Goal: Information Seeking & Learning: Learn about a topic

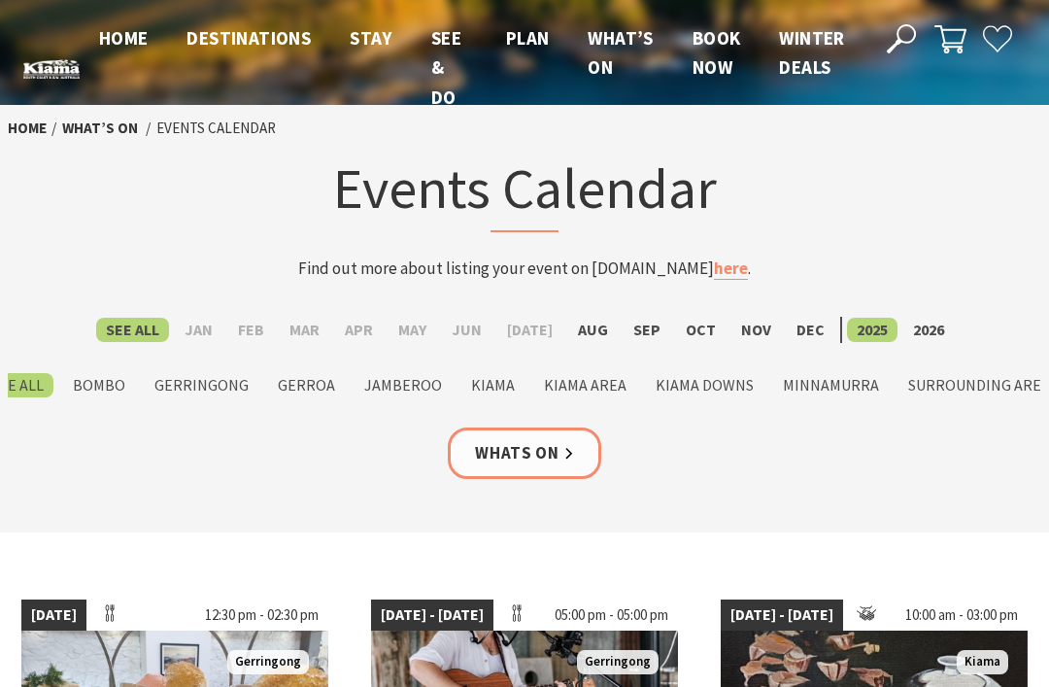
scroll to position [22, 0]
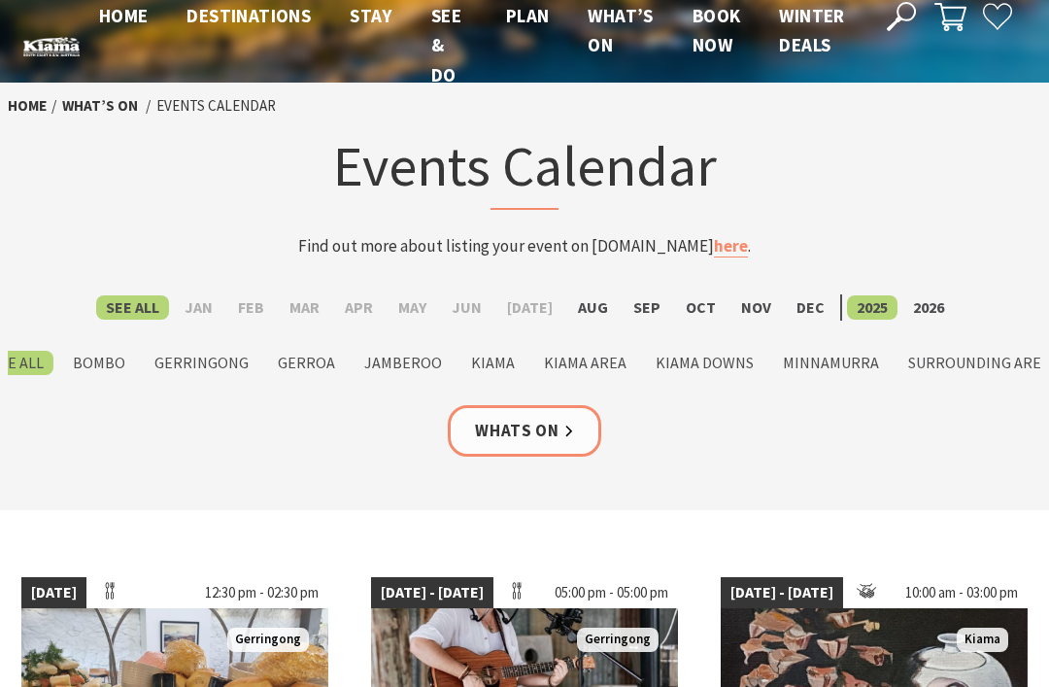
click at [638, 304] on label "Sep" at bounding box center [647, 307] width 47 height 24
click at [0, 0] on input "Sep" at bounding box center [0, 0] width 0 height 0
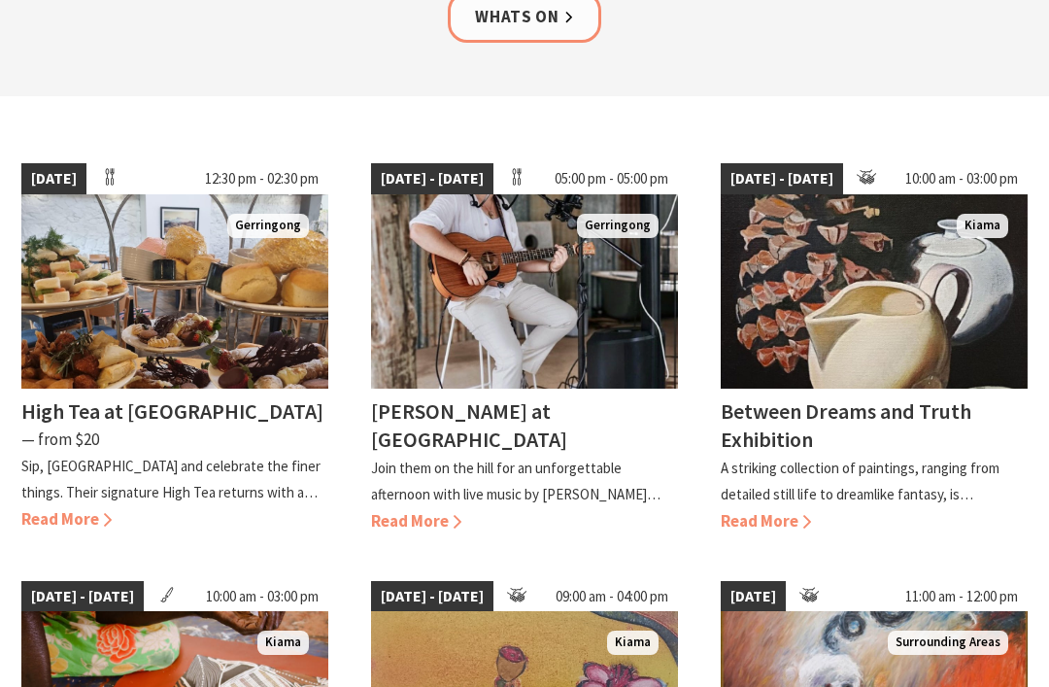
scroll to position [0, 0]
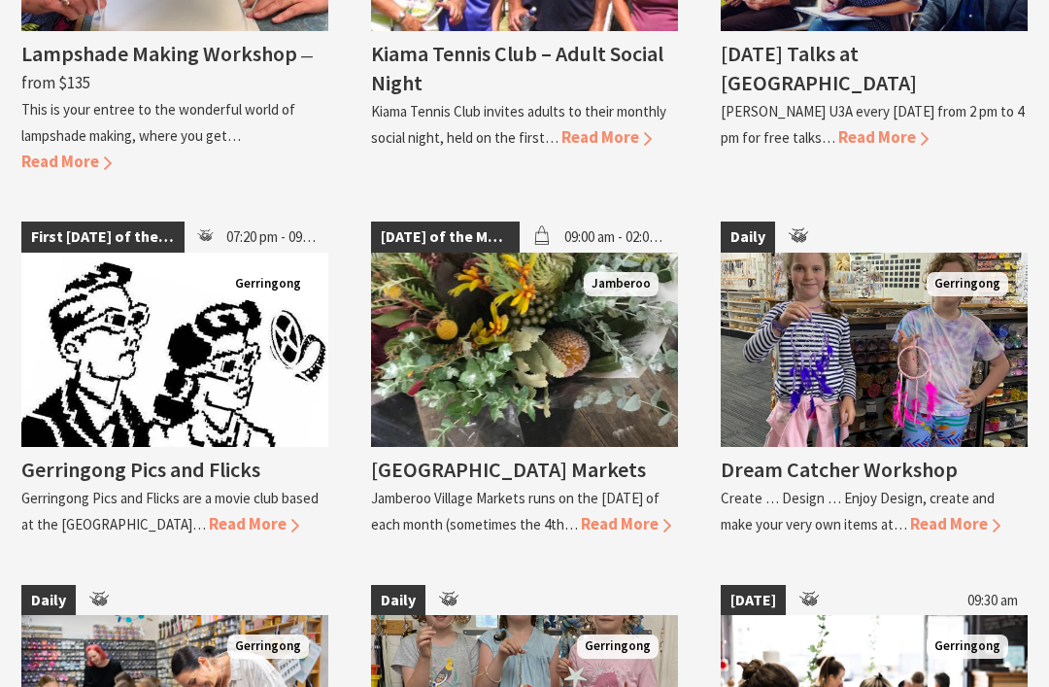
scroll to position [3693, 0]
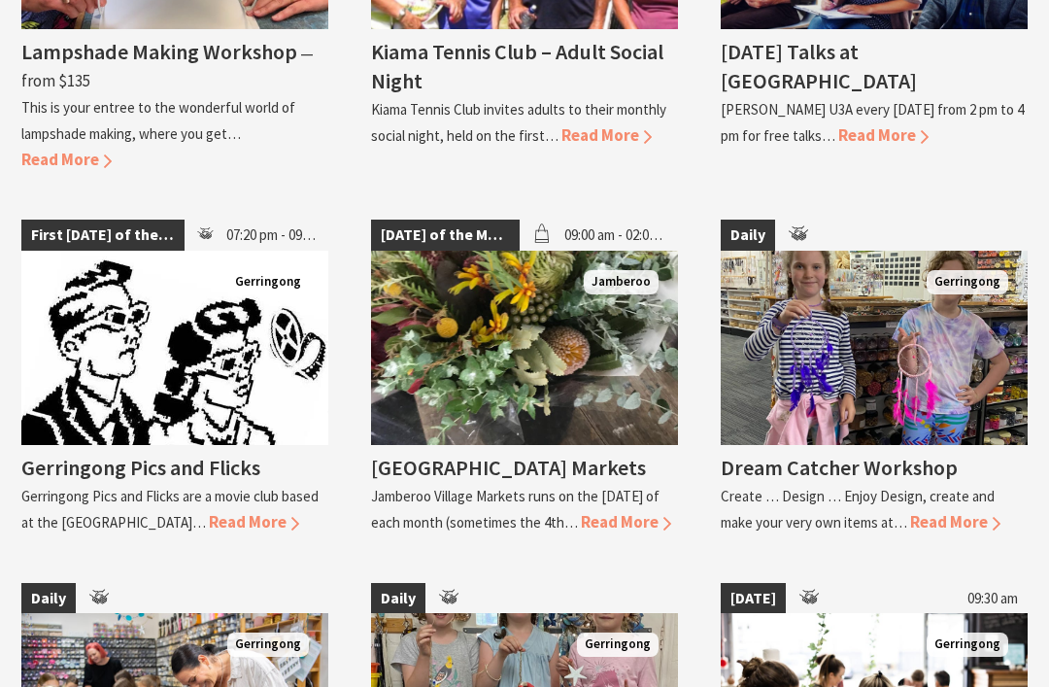
click at [229, 487] on p "Gerringong Pics and Flicks are a movie club based at the Gerringong Town Hall…" at bounding box center [169, 509] width 297 height 45
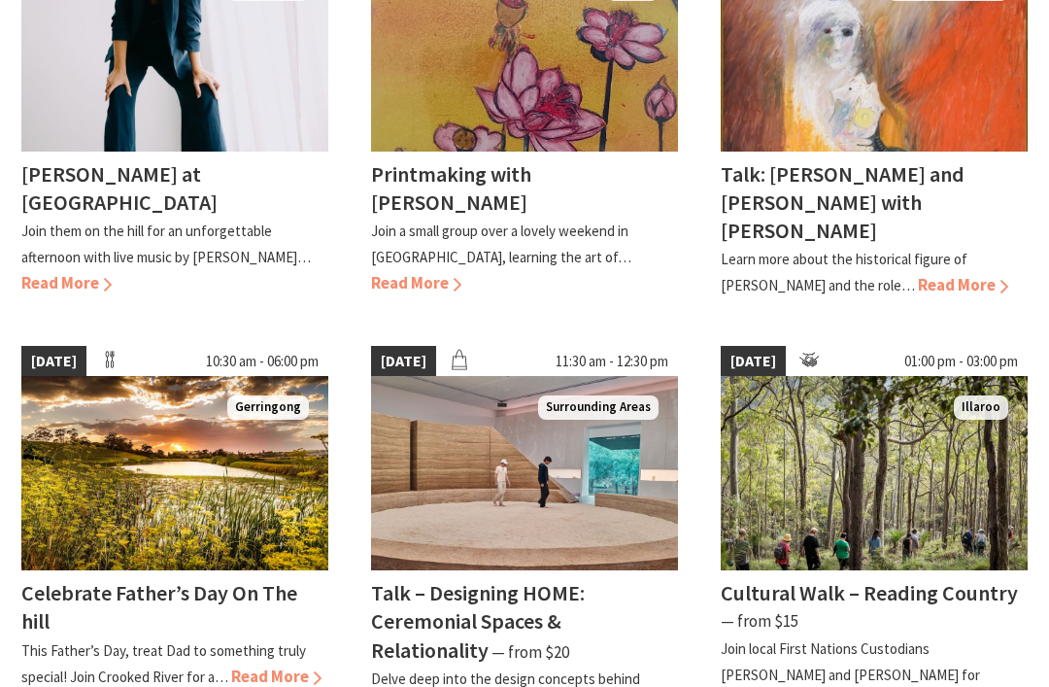
scroll to position [1085, 0]
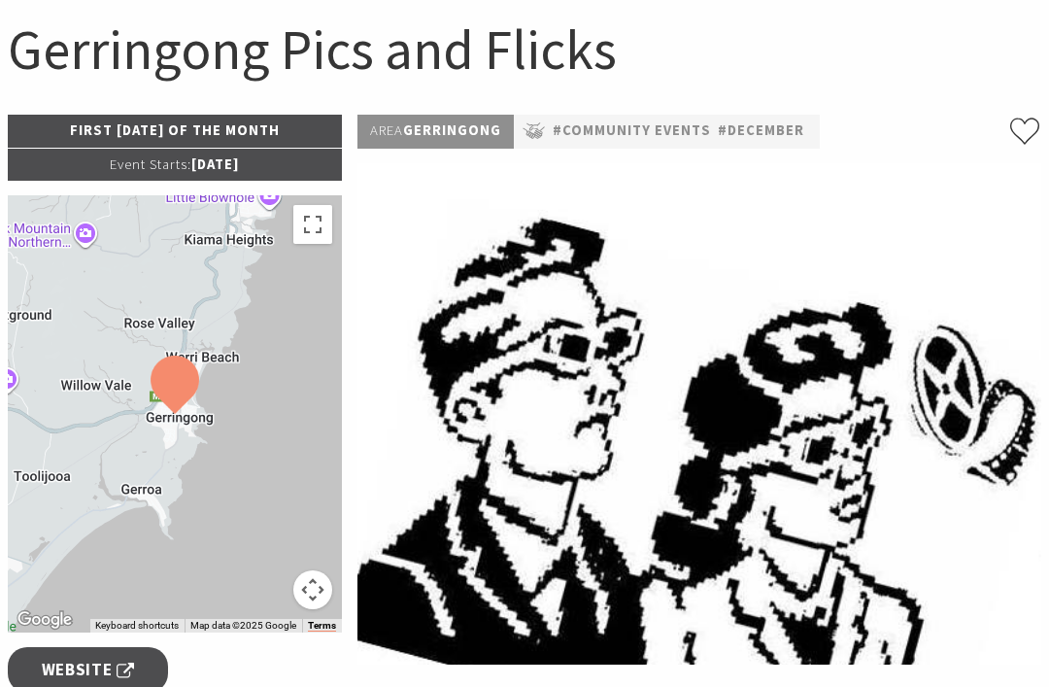
scroll to position [159, 0]
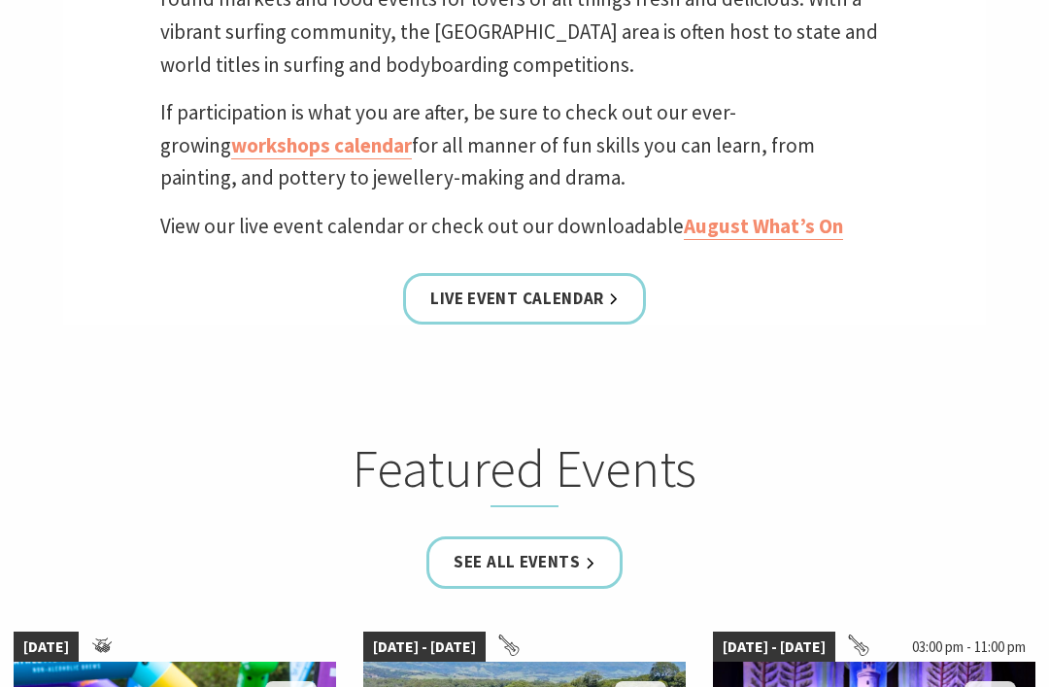
scroll to position [695, 0]
